Goal: Task Accomplishment & Management: Manage account settings

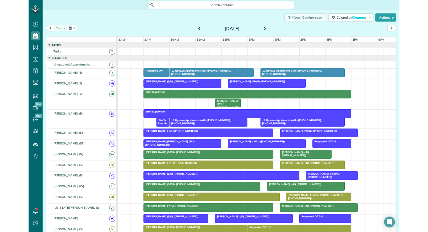
scroll to position [232, 16]
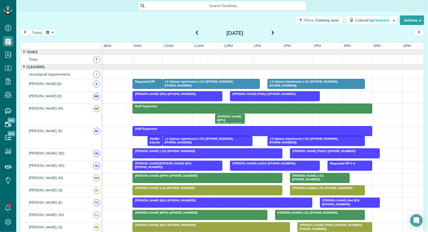
click at [52, 33] on button "button" at bounding box center [50, 32] width 12 height 7
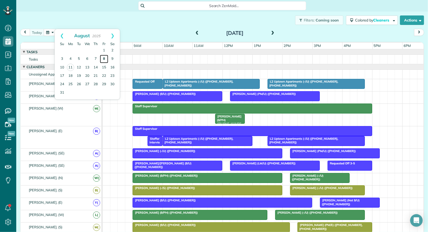
click at [103, 57] on link "8" at bounding box center [104, 59] width 8 height 8
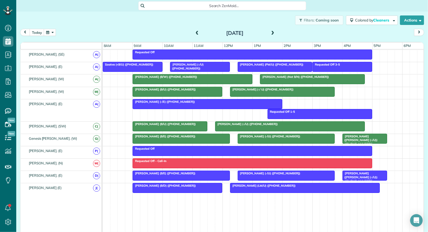
scroll to position [287, 0]
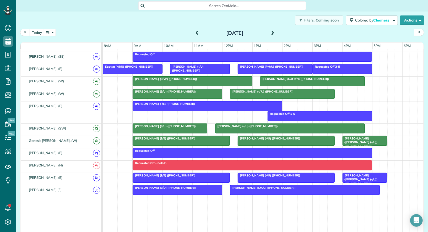
click at [176, 79] on div at bounding box center [192, 81] width 119 height 9
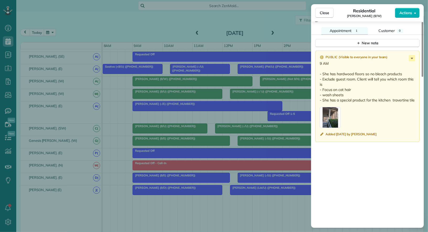
scroll to position [428, 0]
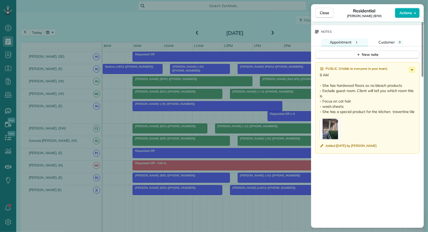
click at [228, 128] on div "button" at bounding box center [330, 129] width 21 height 21
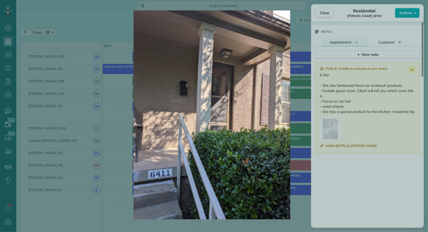
click at [228, 168] on img at bounding box center [212, 114] width 386 height 209
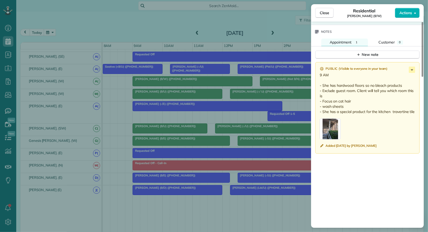
click at [228, 125] on div "button" at bounding box center [330, 129] width 21 height 21
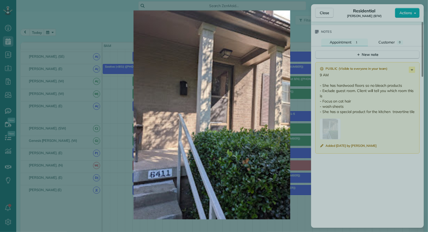
click at [228, 16] on img at bounding box center [212, 114] width 386 height 209
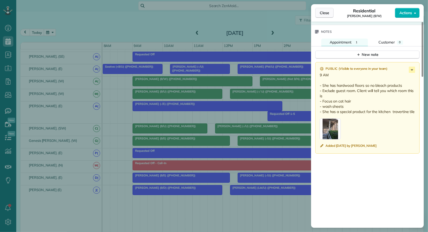
click at [228, 16] on button "Close" at bounding box center [325, 13] width 18 height 10
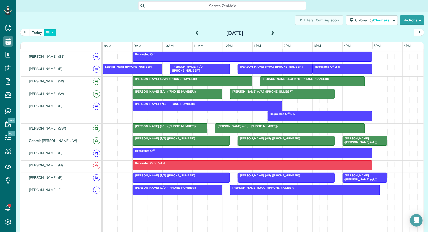
click at [53, 35] on button "button" at bounding box center [50, 32] width 12 height 7
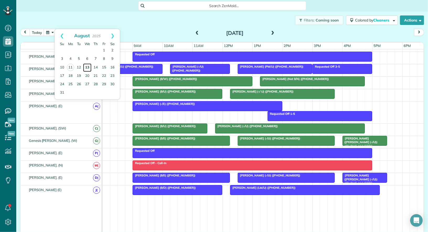
click at [86, 64] on link "13" at bounding box center [87, 67] width 8 height 8
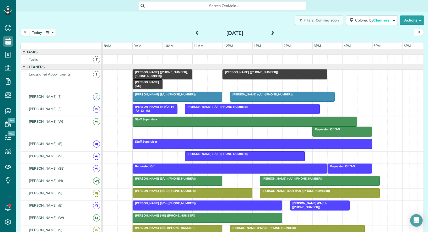
click at [228, 72] on span "Rachel Matthews (+14058889477)" at bounding box center [250, 72] width 56 height 4
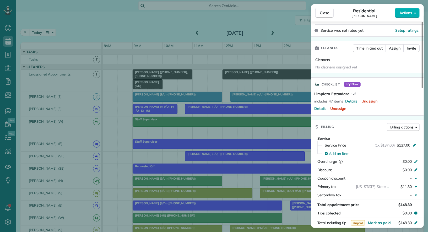
scroll to position [111, 0]
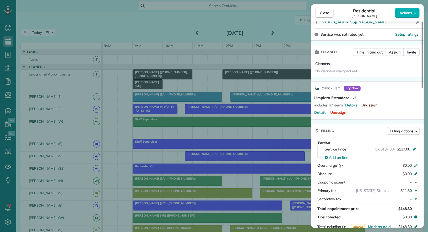
click at [228, 104] on span "Unassign" at bounding box center [370, 105] width 16 height 5
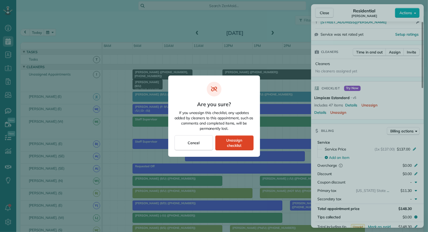
click at [228, 141] on span "Unassign checklist" at bounding box center [235, 143] width 30 height 10
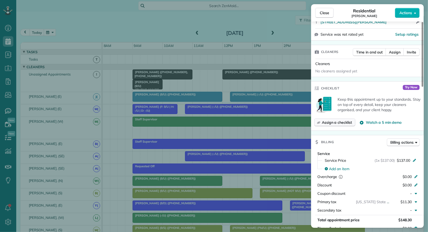
click at [228, 123] on span "Assign a checklist" at bounding box center [337, 122] width 30 height 5
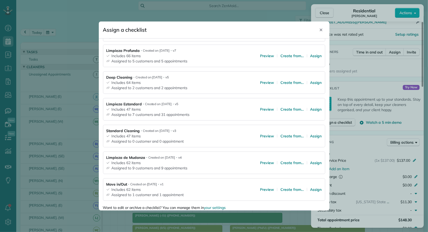
scroll to position [78, 0]
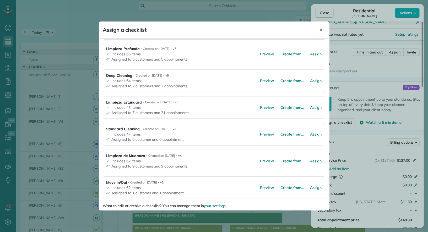
click at [228, 30] on icon "Close" at bounding box center [321, 30] width 3 height 3
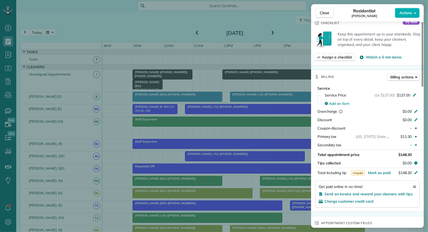
scroll to position [167, 0]
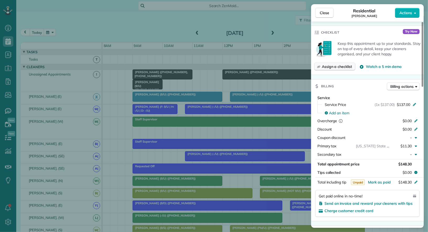
click at [228, 67] on span "Assign a checklist" at bounding box center [337, 66] width 30 height 5
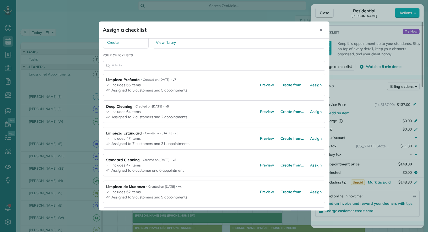
scroll to position [47, 0]
click at [228, 136] on span "Assign" at bounding box center [317, 138] width 12 height 5
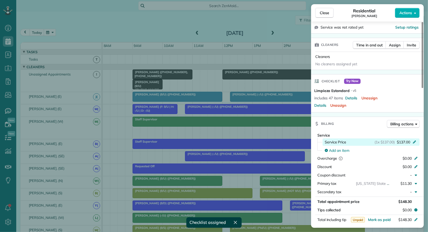
scroll to position [117, 0]
click at [228, 99] on span "Details" at bounding box center [351, 98] width 12 height 5
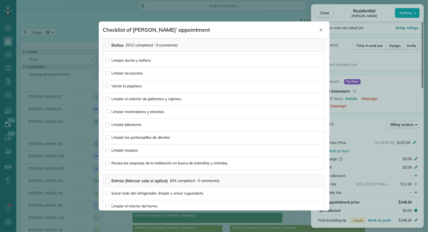
scroll to position [545, 0]
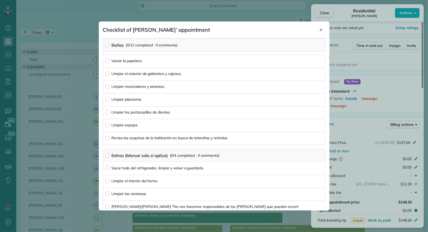
click at [228, 30] on icon "Close" at bounding box center [321, 30] width 3 height 3
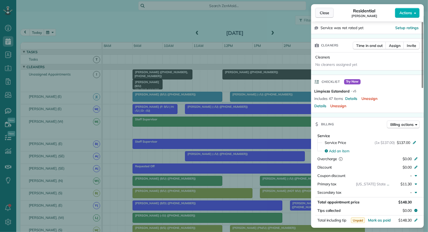
click at [228, 11] on span "Close" at bounding box center [324, 12] width 9 height 5
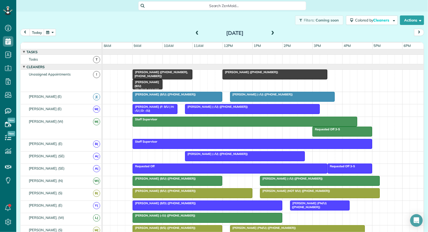
click at [199, 31] on span at bounding box center [197, 33] width 6 height 5
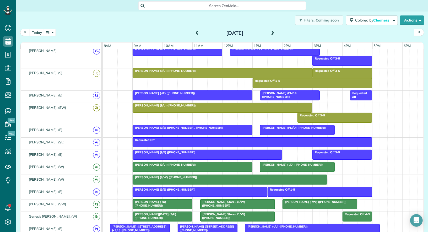
scroll to position [203, 0]
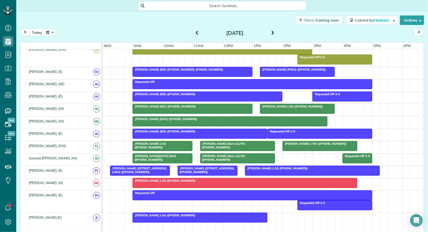
click at [174, 92] on span "Anna Wood (9/E) (+12147078844)" at bounding box center [163, 94] width 63 height 4
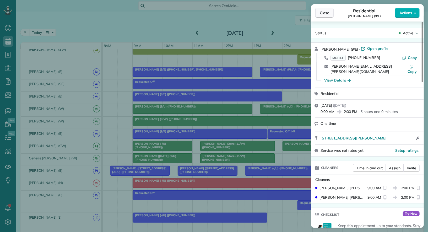
click at [228, 14] on span "Close" at bounding box center [324, 12] width 9 height 5
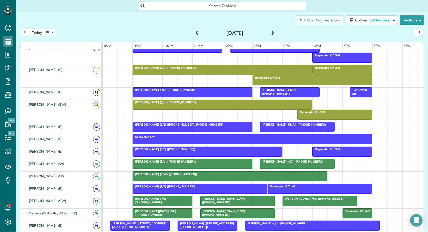
click at [161, 66] on span "Laura McAndrew (9/U) (+19725697279)" at bounding box center [164, 68] width 64 height 4
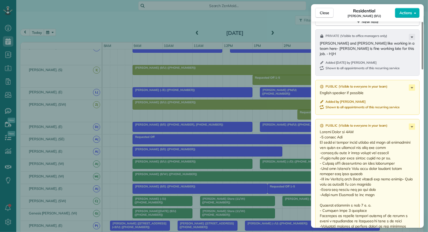
drag, startPoint x: 377, startPoint y: 48, endPoint x: 319, endPoint y: 39, distance: 58.4
click at [228, 39] on div "Private ( Visible to office managers only ) Zaida and Isela like working in a t…" at bounding box center [368, 52] width 104 height 46
click at [228, 17] on button "Close" at bounding box center [325, 13] width 18 height 10
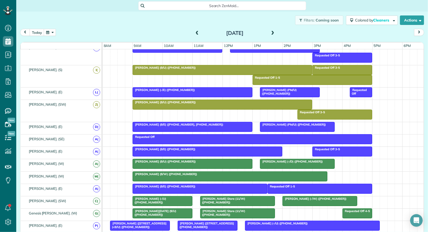
click at [228, 67] on div at bounding box center [222, 69] width 179 height 9
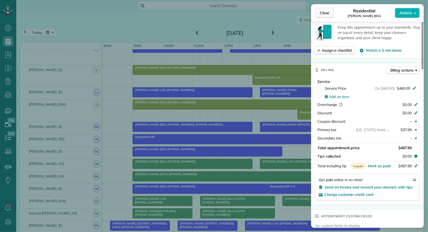
click at [228, 14] on span "Close" at bounding box center [324, 12] width 9 height 5
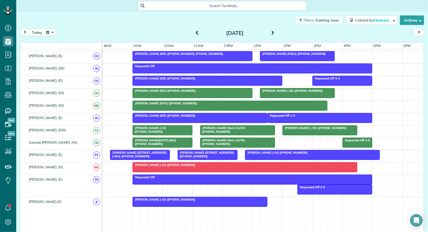
click at [161, 102] on span "Isaac Gerard (9/W) (+15129699001)" at bounding box center [164, 104] width 65 height 4
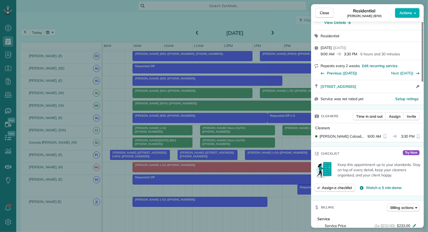
scroll to position [51, 0]
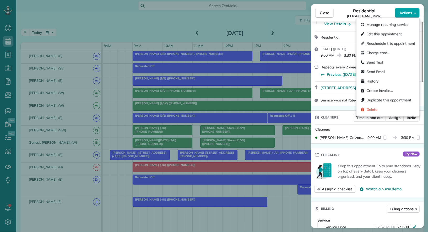
click at [228, 8] on button "Actions" at bounding box center [407, 13] width 25 height 10
click at [228, 35] on span "Edit this appointment" at bounding box center [384, 33] width 35 height 5
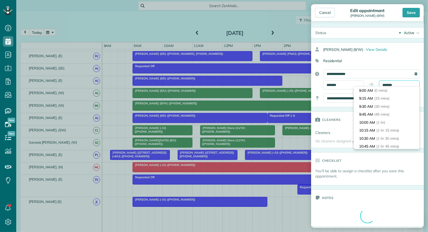
click at [228, 84] on input "*******" at bounding box center [399, 85] width 41 height 9
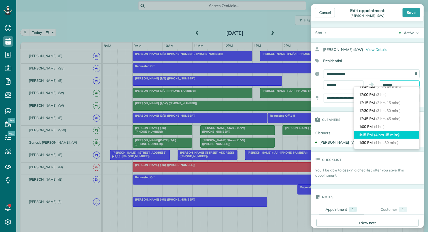
scroll to position [87, 0]
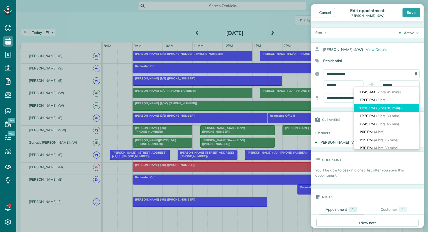
type input "********"
click at [228, 109] on span "(3 hrs 15 mins)" at bounding box center [389, 108] width 26 height 5
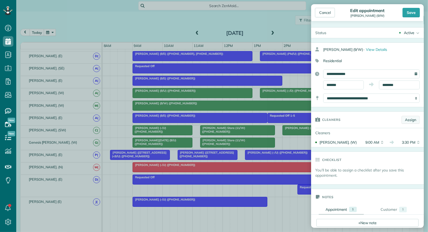
click at [228, 118] on link "Assign" at bounding box center [411, 120] width 18 height 8
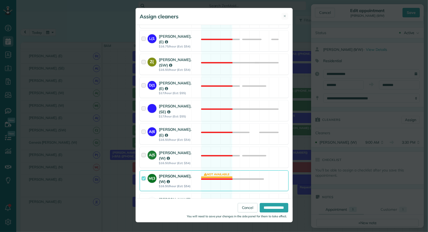
scroll to position [570, 0]
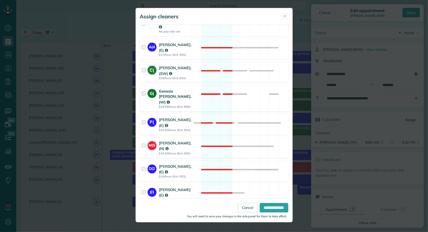
click at [144, 88] on div at bounding box center [145, 98] width 6 height 20
click at [143, 88] on div at bounding box center [145, 98] width 6 height 20
click at [142, 65] on div at bounding box center [145, 72] width 6 height 15
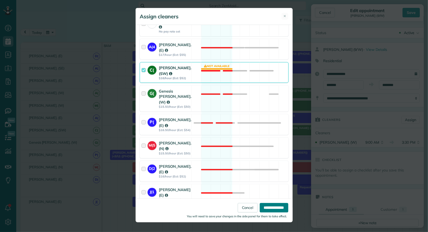
click at [228, 203] on input "**********" at bounding box center [274, 207] width 29 height 9
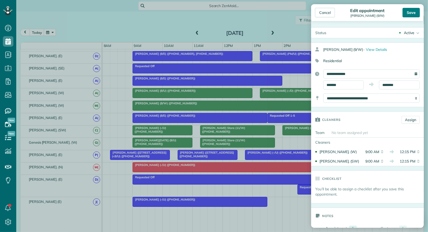
click at [228, 13] on div "Save" at bounding box center [411, 12] width 17 height 9
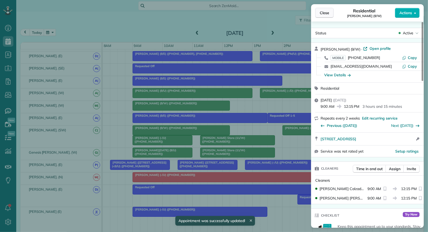
click at [228, 11] on span "Close" at bounding box center [324, 12] width 9 height 5
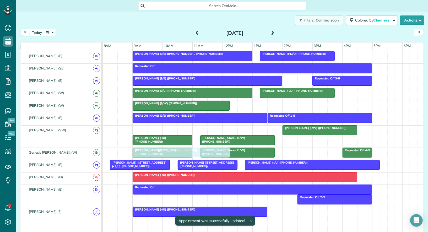
drag, startPoint x: 194, startPoint y: 127, endPoint x: 194, endPoint y: 149, distance: 22.0
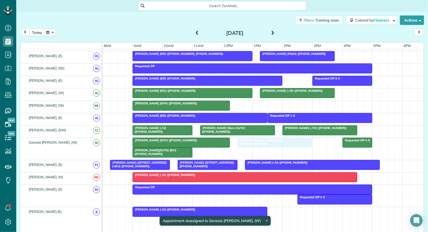
drag, startPoint x: 238, startPoint y: 150, endPoint x: 276, endPoint y: 148, distance: 38.4
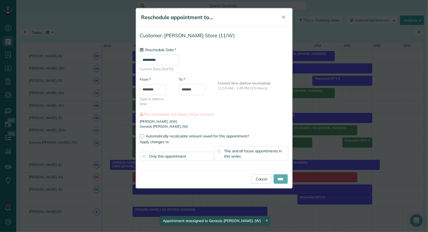
type input "**********"
click at [228, 178] on input "****" at bounding box center [281, 178] width 14 height 9
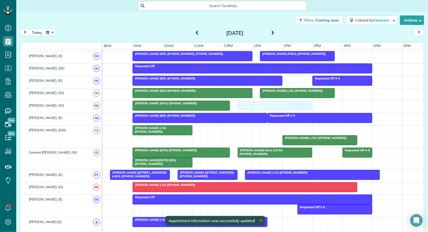
drag, startPoint x: 254, startPoint y: 125, endPoint x: 252, endPoint y: 106, distance: 19.2
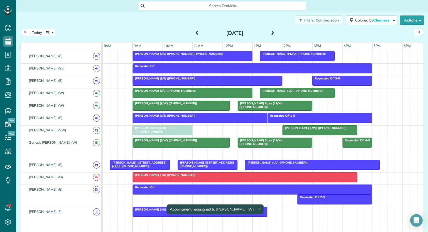
drag, startPoint x: 164, startPoint y: 148, endPoint x: 164, endPoint y: 129, distance: 18.9
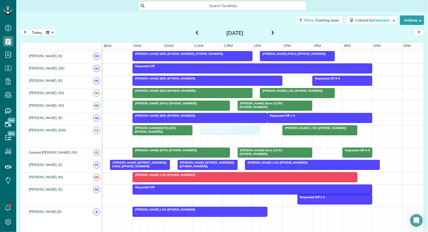
drag, startPoint x: 156, startPoint y: 137, endPoint x: 226, endPoint y: 134, distance: 70.4
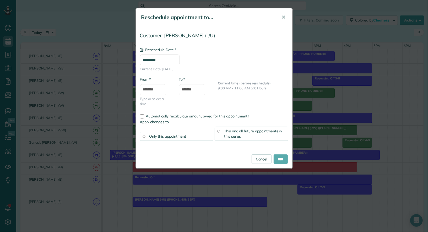
type input "**********"
click at [228, 157] on input "****" at bounding box center [281, 159] width 14 height 9
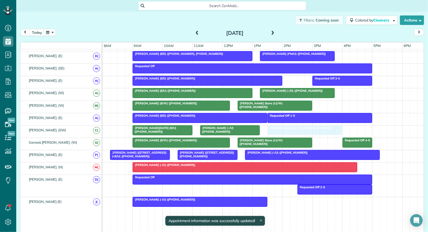
drag, startPoint x: 301, startPoint y: 126, endPoint x: 290, endPoint y: 126, distance: 11.3
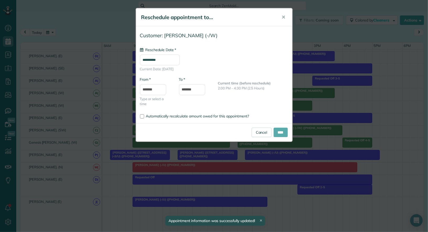
type input "**********"
click at [228, 133] on input "****" at bounding box center [281, 132] width 14 height 9
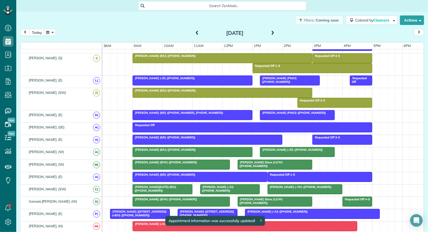
scroll to position [209, 0]
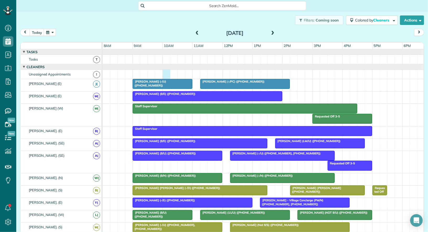
click at [166, 74] on div at bounding box center [264, 74] width 322 height 9
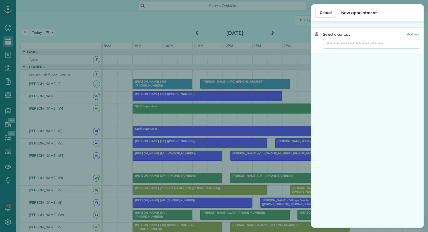
click at [228, 40] on input "text" at bounding box center [372, 43] width 98 height 9
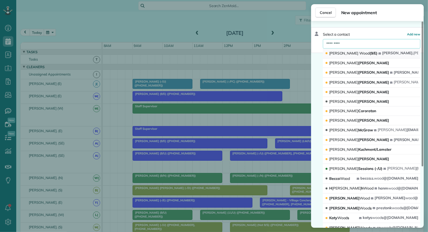
type input "*********"
click at [228, 53] on span "Wood" at bounding box center [365, 53] width 10 height 5
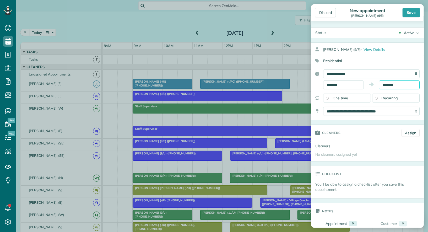
click at [228, 85] on input "********" at bounding box center [399, 85] width 41 height 9
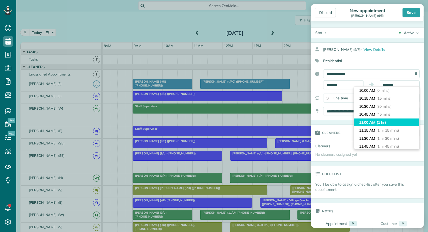
type input "********"
click at [228, 119] on li "11:00 AM (1 hr)" at bounding box center [387, 123] width 66 height 8
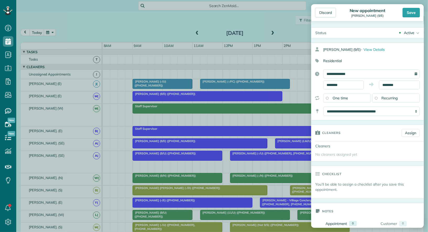
click at [228, 31] on div "Active" at bounding box center [409, 32] width 10 height 5
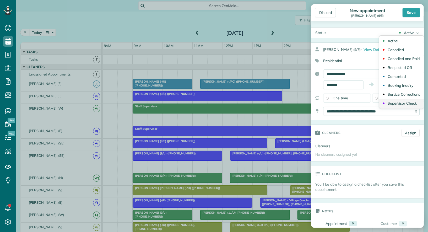
click at [228, 103] on div "Supervisor Check" at bounding box center [402, 104] width 29 height 4
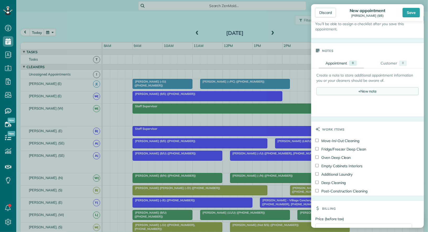
click at [228, 90] on span "+" at bounding box center [360, 91] width 2 height 5
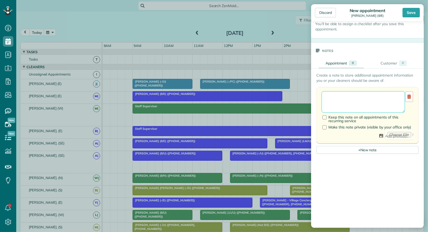
click at [228, 99] on textarea at bounding box center [363, 102] width 83 height 22
type textarea "**********"
click at [228, 15] on div "Save" at bounding box center [411, 12] width 17 height 9
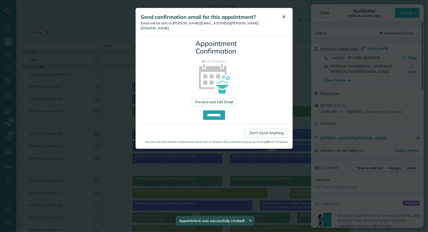
click at [228, 18] on span "✕" at bounding box center [284, 17] width 4 height 6
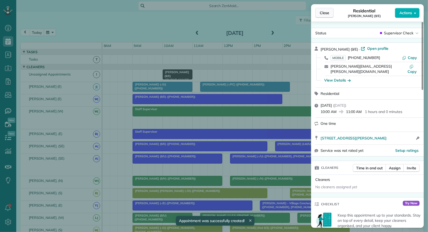
click at [228, 16] on button "Close" at bounding box center [325, 13] width 18 height 10
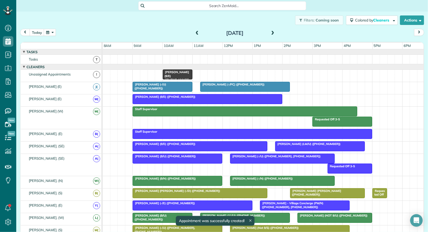
click at [177, 101] on div at bounding box center [207, 98] width 149 height 9
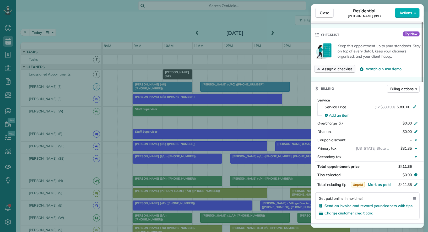
click at [228, 66] on span "Assign a checklist" at bounding box center [337, 68] width 30 height 5
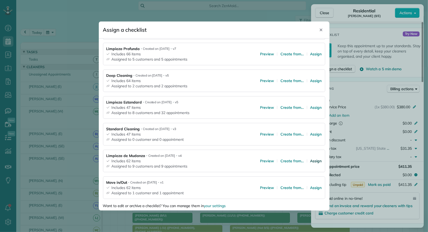
click at [228, 160] on span "Assign" at bounding box center [317, 160] width 12 height 5
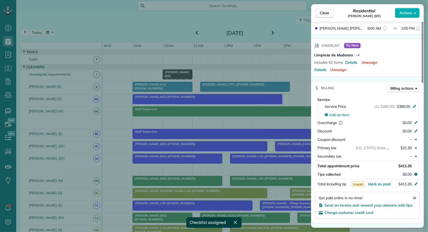
click at [228, 10] on span "Close" at bounding box center [324, 12] width 9 height 5
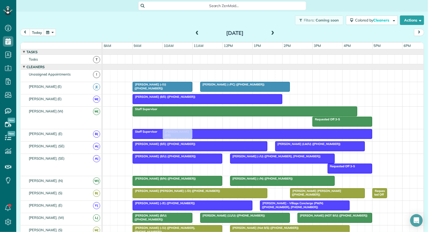
drag, startPoint x: 176, startPoint y: 72, endPoint x: 175, endPoint y: 128, distance: 55.4
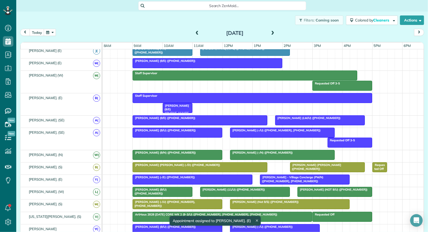
click at [228, 120] on div at bounding box center [320, 120] width 89 height 9
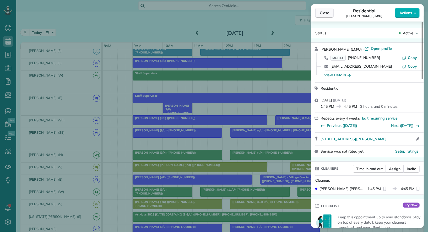
click at [228, 16] on button "Close" at bounding box center [325, 13] width 18 height 10
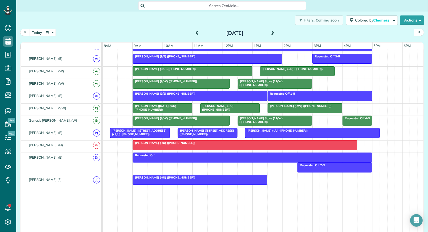
click at [228, 144] on div at bounding box center [245, 145] width 224 height 9
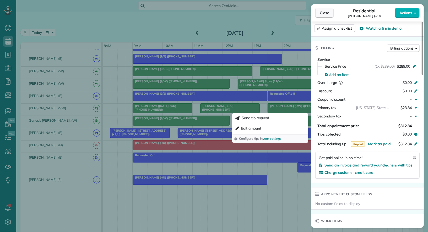
click at [228, 13] on span "Close" at bounding box center [324, 12] width 9 height 5
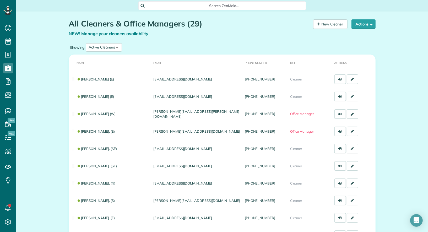
scroll to position [2, 2]
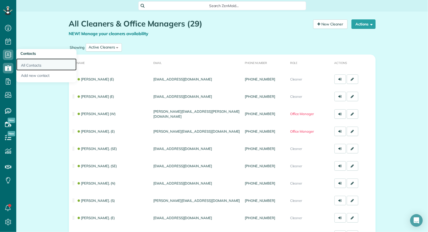
click at [24, 64] on link "All Contacts" at bounding box center [46, 64] width 60 height 12
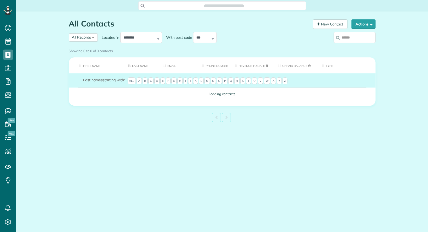
scroll to position [2, 2]
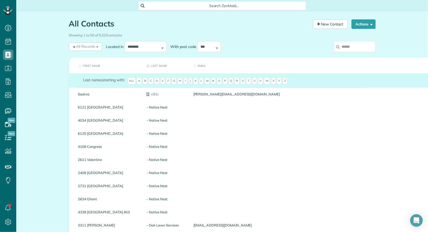
click at [352, 46] on input "search" at bounding box center [355, 46] width 42 height 11
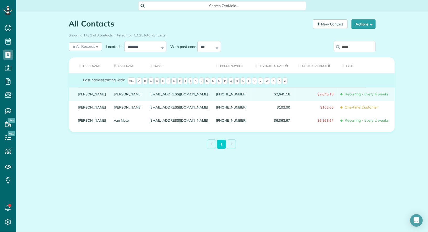
type input "*****"
click at [84, 96] on link "Sonia" at bounding box center [92, 94] width 28 height 4
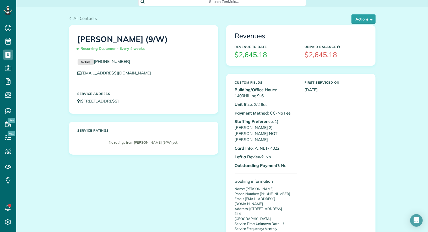
scroll to position [4, 0]
drag, startPoint x: 167, startPoint y: 39, endPoint x: 68, endPoint y: 38, distance: 99.4
click at [68, 38] on div "Sonia Hopkins (9/W) Recurring Customer - Every 4 weeks Mobile (901) 871-3864 sa…" at bounding box center [143, 93] width 157 height 137
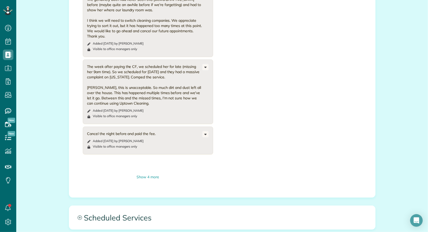
scroll to position [640, 0]
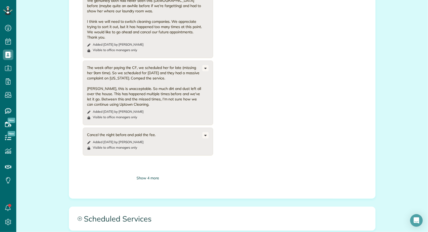
click at [141, 175] on div "Show 4 more" at bounding box center [148, 178] width 130 height 6
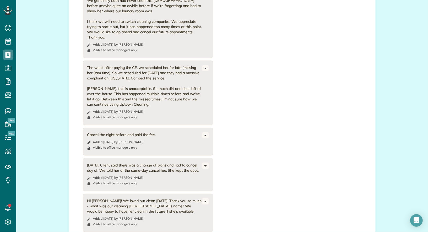
drag, startPoint x: 155, startPoint y: 106, endPoint x: 84, endPoint y: 107, distance: 70.3
click at [84, 128] on div "Cancel the night before and paid the fee. Added 3 months ago by Scott Roudebush…" at bounding box center [148, 142] width 130 height 28
click at [98, 132] on div "Cancel the night before and paid the fee." at bounding box center [144, 134] width 115 height 5
drag, startPoint x: 160, startPoint y: 107, endPoint x: 87, endPoint y: 105, distance: 73.2
click at [87, 128] on div "Cancel the night before and paid the fee. Added 3 months ago by Scott Roudebush…" at bounding box center [148, 142] width 130 height 28
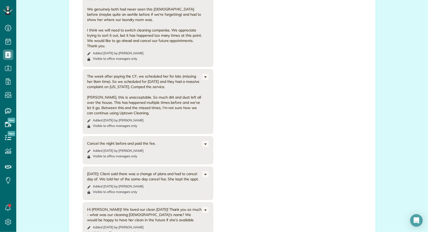
scroll to position [631, 0]
drag, startPoint x: 103, startPoint y: 55, endPoint x: 183, endPoint y: 50, distance: 80.4
click at [183, 74] on div "The week after paying the CF, we scheduled her for late (missing her 9am time).…" at bounding box center [144, 95] width 115 height 42
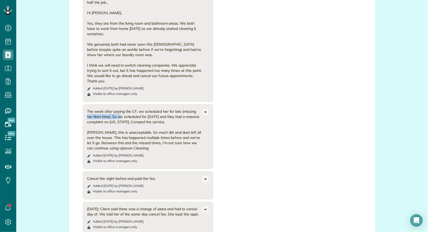
scroll to position [601, 0]
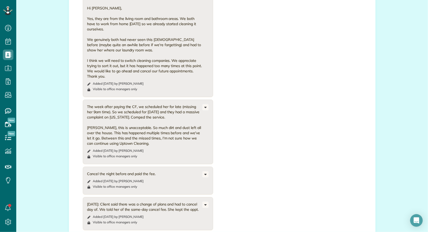
click at [184, 104] on div "The week after paying the CF, we scheduled her for late (missing her 9am time).…" at bounding box center [144, 125] width 115 height 42
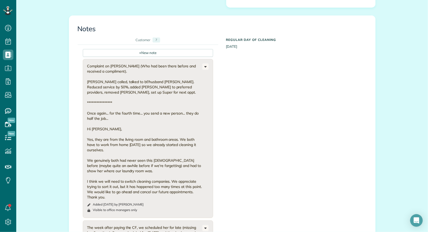
scroll to position [480, 0]
drag, startPoint x: 124, startPoint y: 39, endPoint x: 86, endPoint y: 37, distance: 37.5
click at [86, 59] on div "**********" at bounding box center [148, 138] width 130 height 159
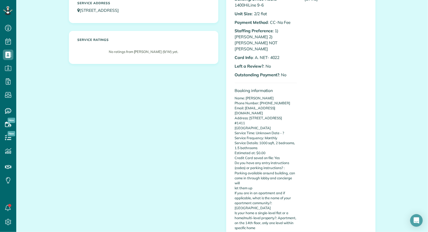
scroll to position [0, 0]
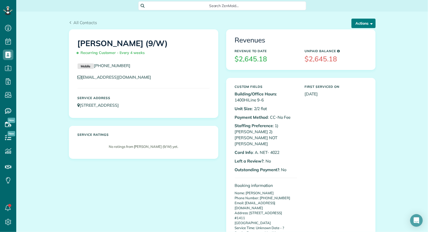
click at [367, 26] on button "Actions" at bounding box center [364, 23] width 24 height 9
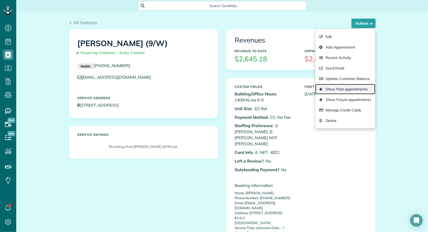
click at [346, 87] on link "Show Past appointments" at bounding box center [346, 89] width 60 height 10
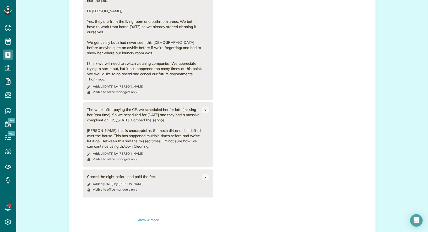
scroll to position [602, 0]
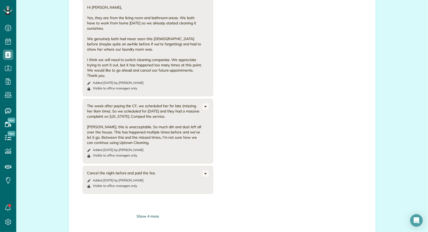
click at [153, 214] on div "Show 4 more" at bounding box center [148, 217] width 130 height 6
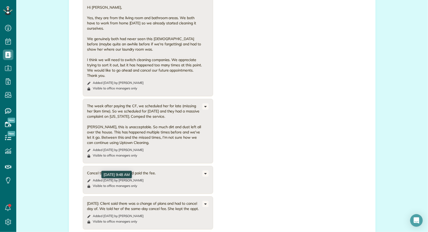
drag, startPoint x: 157, startPoint y: 152, endPoint x: 129, endPoint y: 152, distance: 28.1
click at [129, 178] on footer "Added 3 months ago by Scott Roudebush May 09, 2025 9:48 AM" at bounding box center [144, 180] width 115 height 4
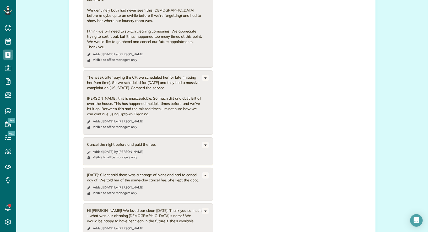
scroll to position [639, 0]
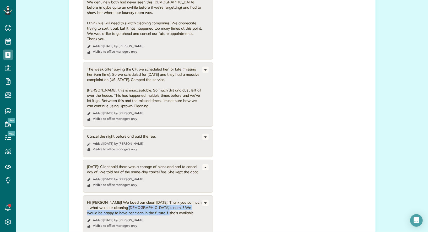
drag, startPoint x: 139, startPoint y: 184, endPoint x: 108, endPoint y: 179, distance: 30.8
click at [108, 200] on div "Hi [PERSON_NAME]! We loved our clean [DATE]! Thank you so much - what was our c…" at bounding box center [144, 208] width 115 height 16
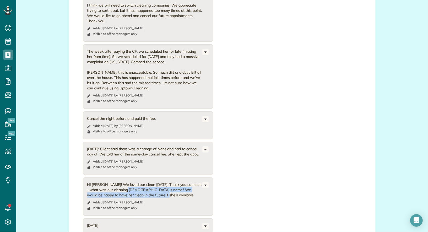
scroll to position [655, 0]
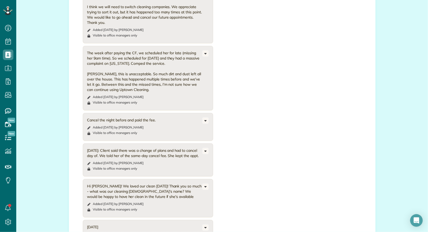
click at [138, 148] on div "2/14/25: Client said there was a change of plans and had to cancel day of. We t…" at bounding box center [144, 160] width 115 height 24
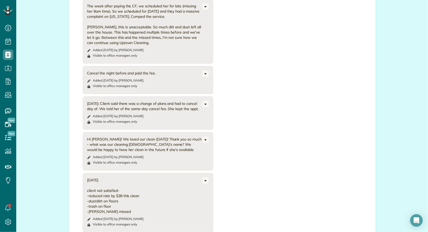
scroll to position [0, 0]
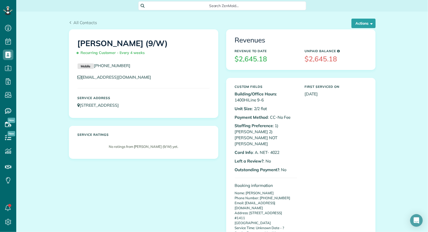
click at [260, 5] on span "Search ZenMaid…" at bounding box center [224, 5] width 159 height 5
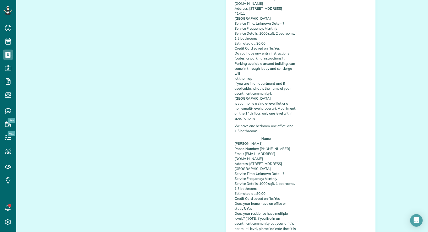
scroll to position [226, 0]
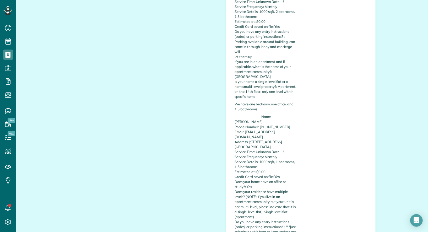
click at [153, 55] on html "Dashboard Scheduling Calendar View List View Dispatch View - Weekly scheduling …" at bounding box center [214, 116] width 428 height 232
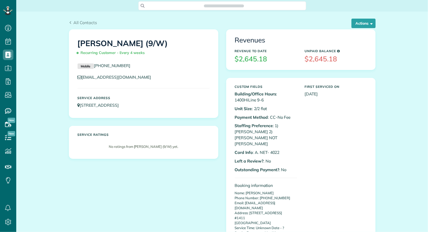
scroll to position [2, 2]
click at [226, 6] on span "Search ZenMaid…" at bounding box center [224, 5] width 159 height 5
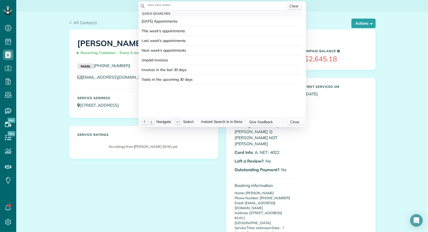
click at [226, 6] on input "text" at bounding box center [217, 5] width 139 height 5
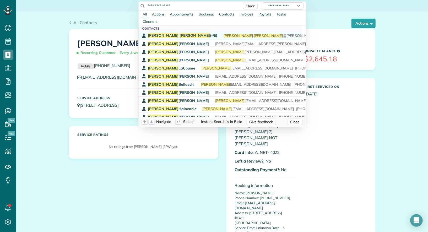
type input "**********"
click at [253, 36] on span "katie" at bounding box center [267, 35] width 29 height 5
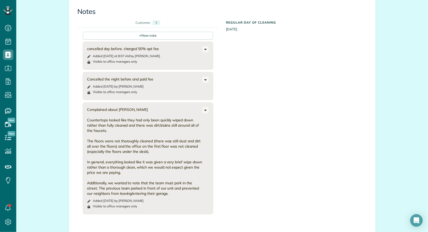
scroll to position [352, 0]
drag, startPoint x: 157, startPoint y: 58, endPoint x: 87, endPoint y: 58, distance: 70.6
click at [87, 73] on div "Cancelled the night before and paid fee Added 2 months ago by Scott Roudebush V…" at bounding box center [148, 87] width 130 height 28
drag, startPoint x: 162, startPoint y: 28, endPoint x: 86, endPoint y: 27, distance: 75.6
click at [86, 42] on div "cancelled day before. charged 50% apt fee Added today at 8:07 AM by Scott Roude…" at bounding box center [148, 56] width 130 height 28
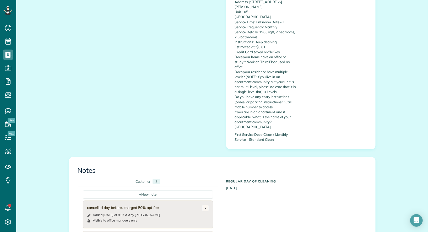
scroll to position [207, 0]
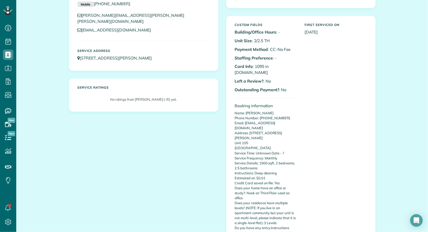
scroll to position [47, 0]
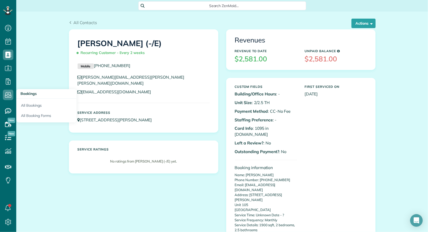
scroll to position [47, 0]
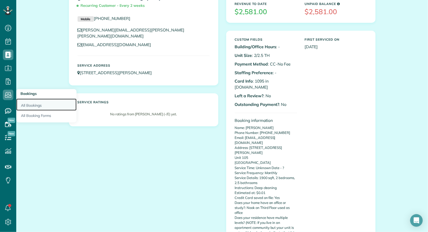
click at [24, 103] on link "All Bookings" at bounding box center [46, 105] width 60 height 12
